Goal: Information Seeking & Learning: Compare options

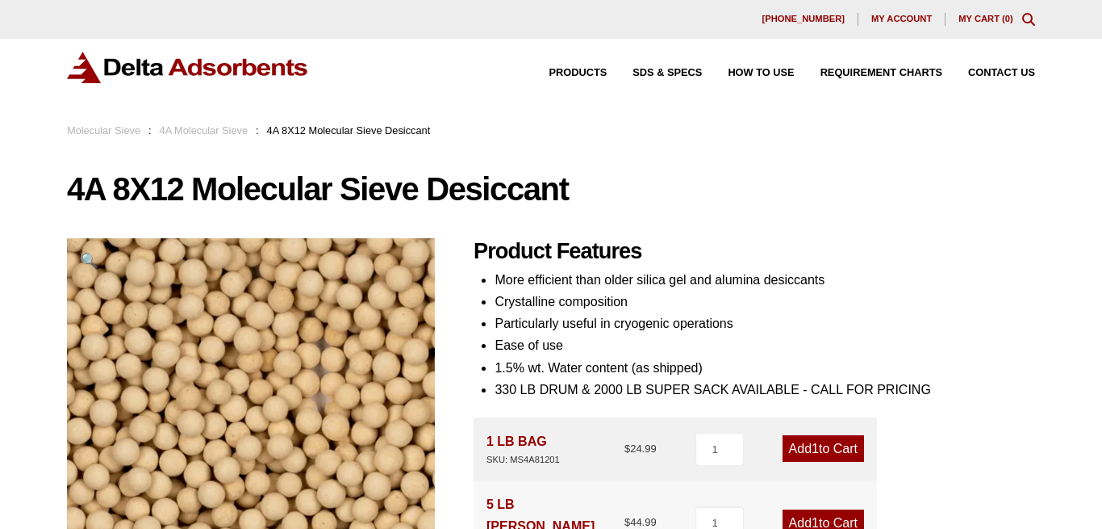
click at [214, 131] on link "4A Molecular Sieve" at bounding box center [204, 130] width 89 height 12
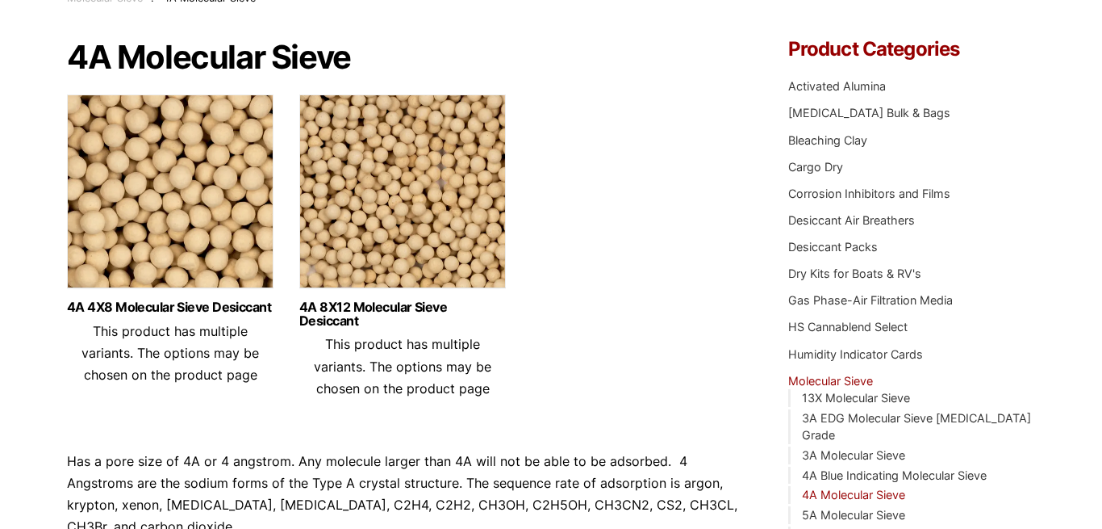
scroll to position [165, 0]
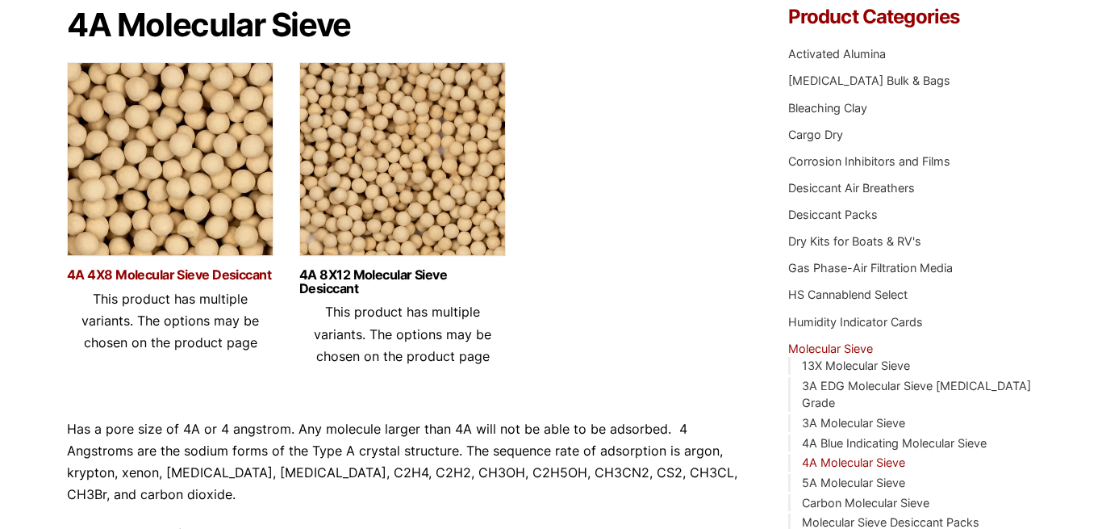
click at [190, 278] on link "4A 4X8 Molecular Sieve Desiccant" at bounding box center [170, 275] width 207 height 14
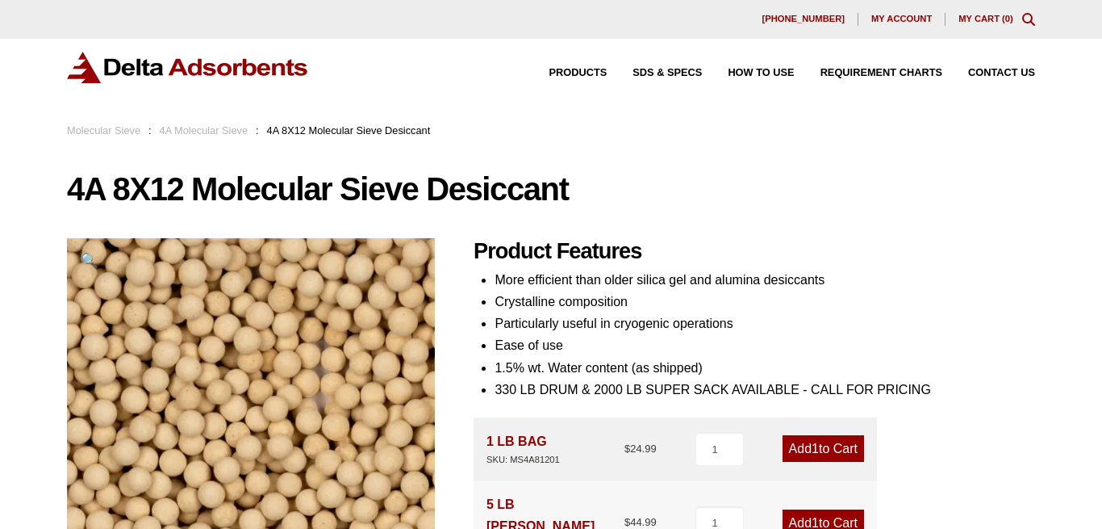
click at [98, 129] on link "Molecular Sieve" at bounding box center [103, 130] width 73 height 12
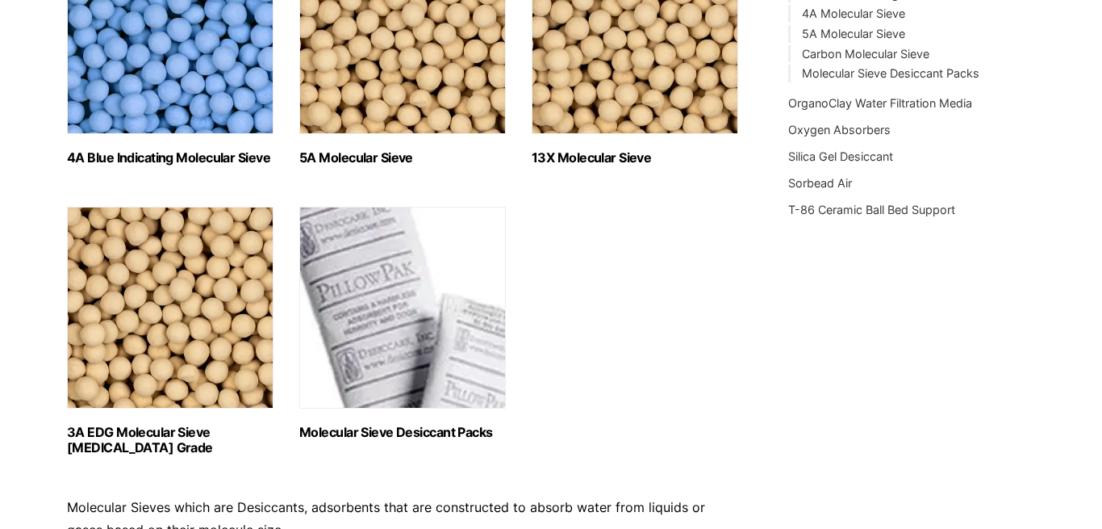
scroll to position [576, 0]
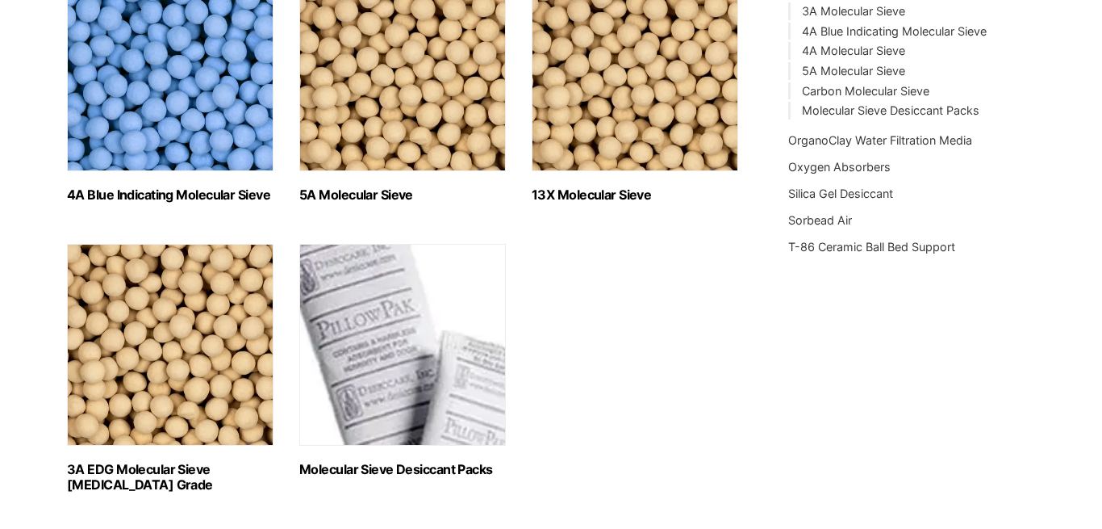
click at [605, 140] on img "Visit product category 13X Molecular Sieve" at bounding box center [635, 70] width 207 height 202
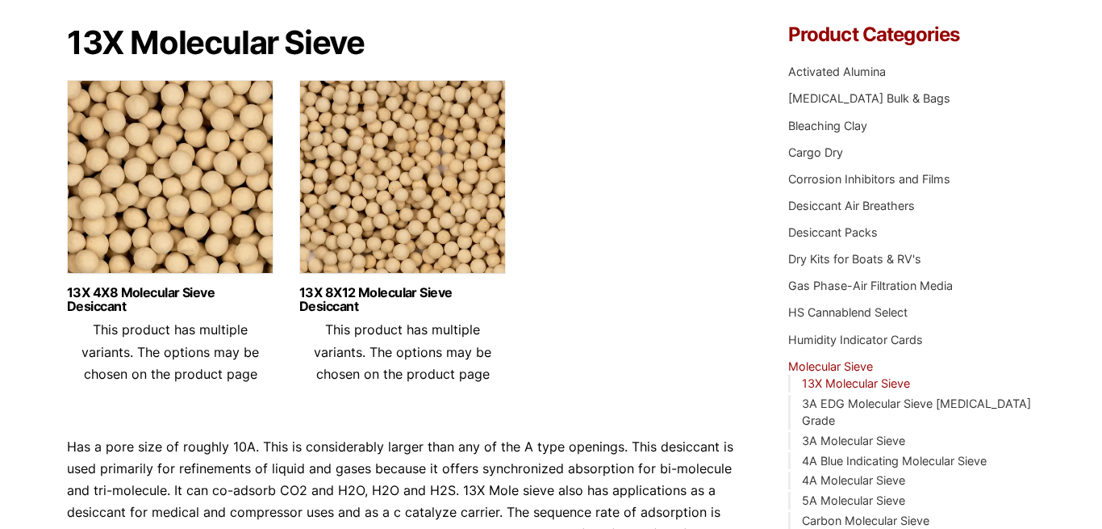
scroll to position [165, 0]
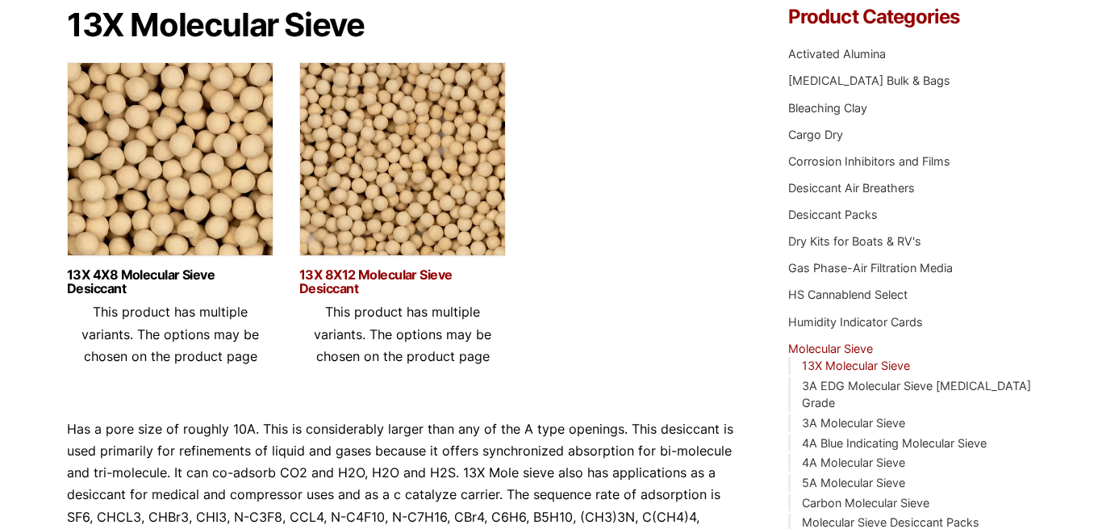
click at [378, 278] on link "13X 8X12 Molecular Sieve Desiccant" at bounding box center [402, 281] width 207 height 27
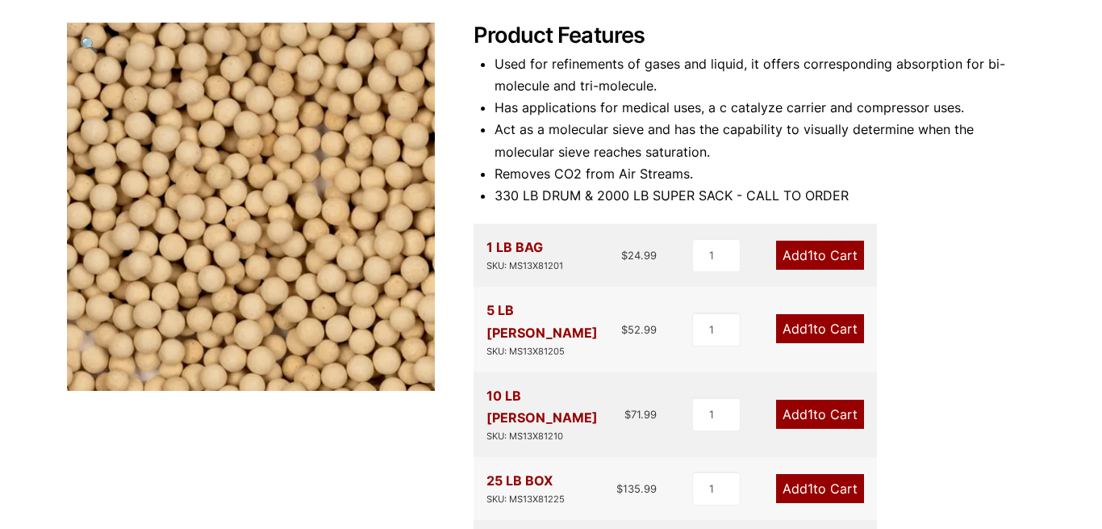
scroll to position [247, 0]
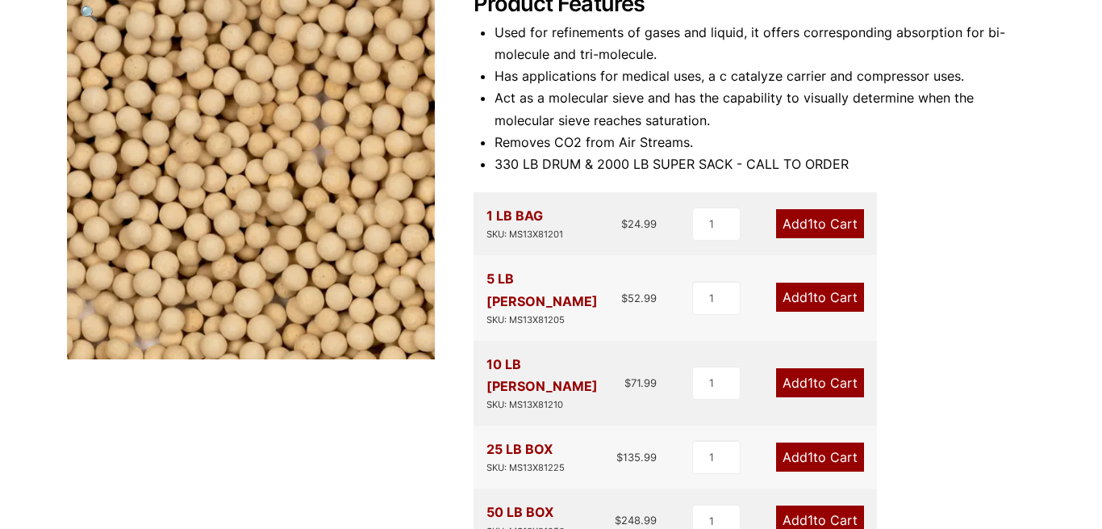
click at [969, 223] on div "Product Features Used for refinements of gases and liquid, it offers correspond…" at bounding box center [755, 438] width 562 height 895
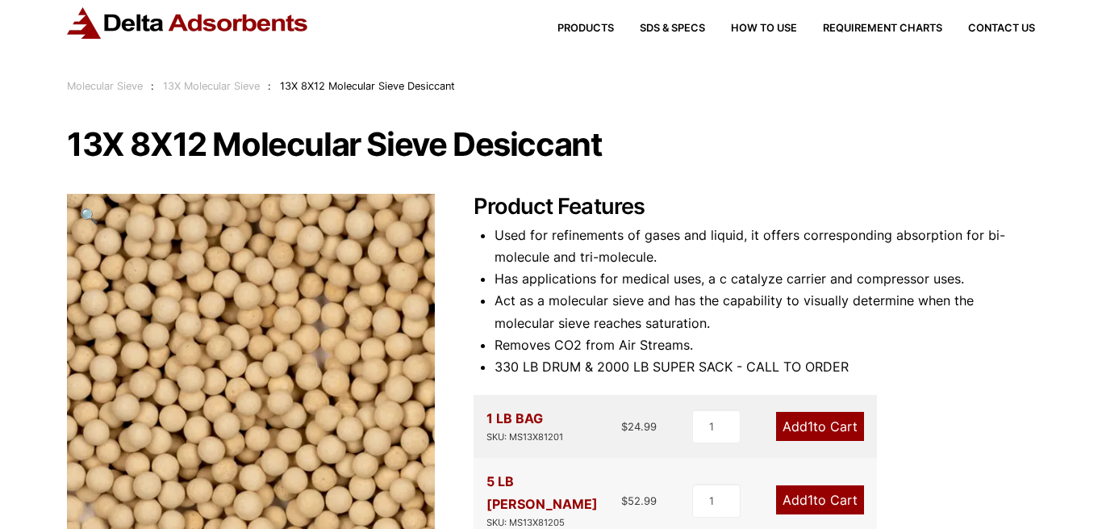
scroll to position [0, 0]
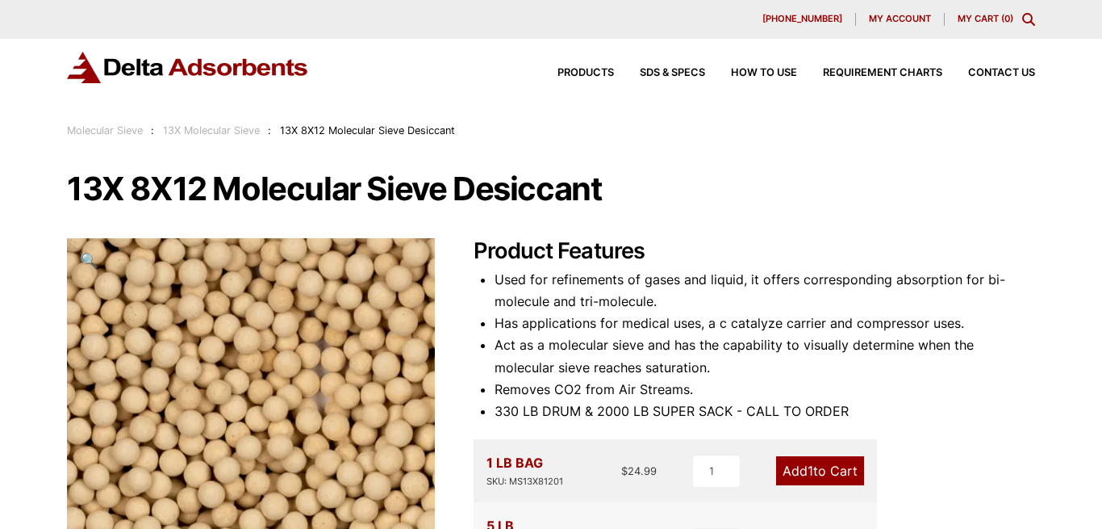
click at [128, 133] on link "Molecular Sieve" at bounding box center [105, 130] width 76 height 12
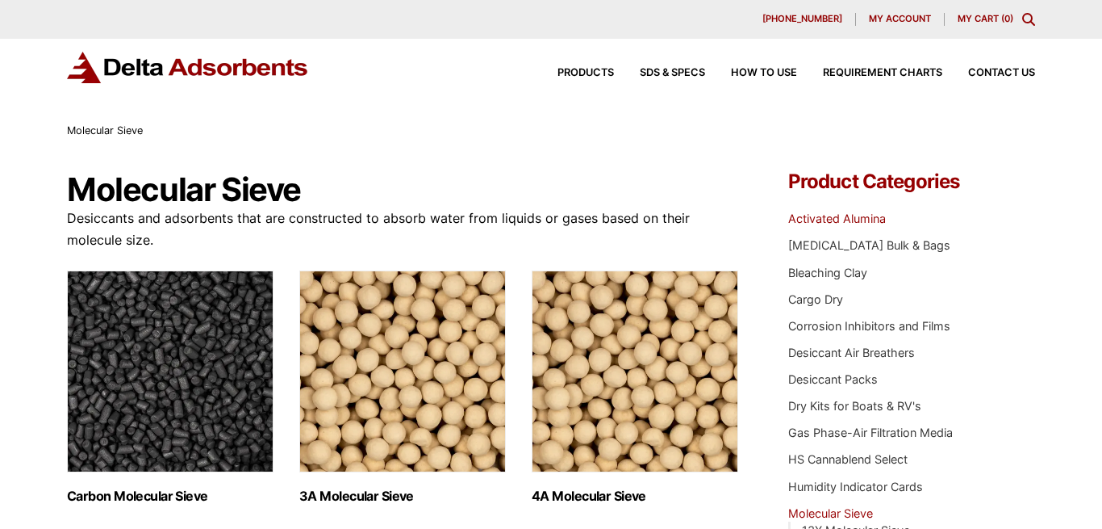
click at [857, 220] on link "Activated Alumina" at bounding box center [837, 218] width 98 height 14
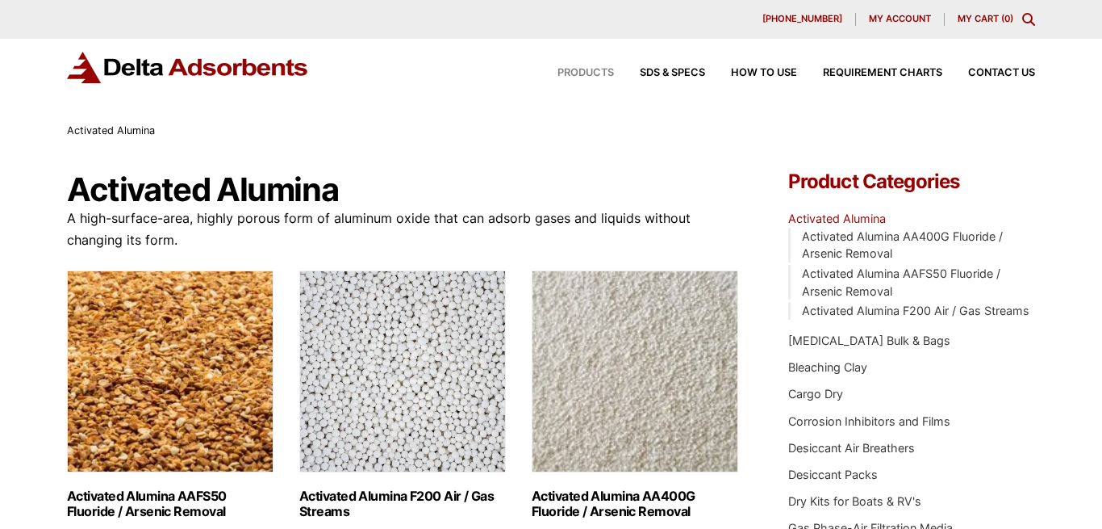
click at [571, 77] on span "Products" at bounding box center [586, 73] width 56 height 10
